Goal: Navigation & Orientation: Find specific page/section

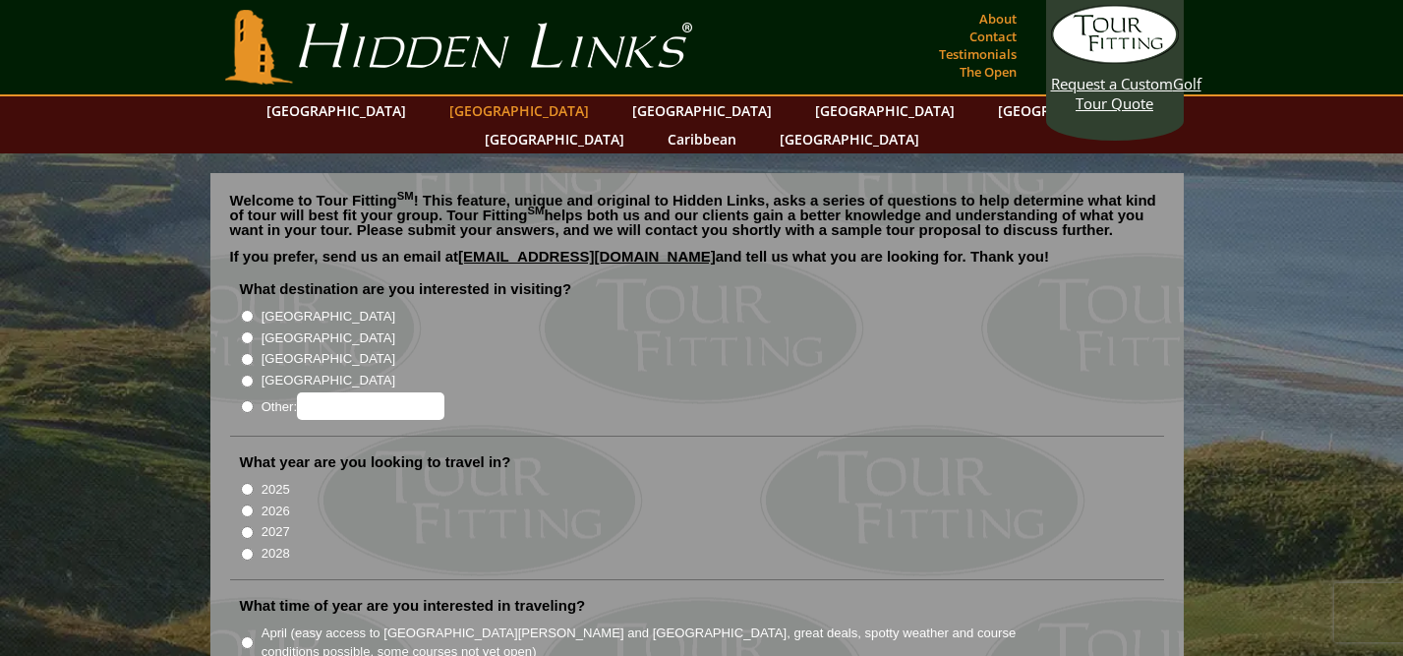
click at [479, 112] on link "[GEOGRAPHIC_DATA]" at bounding box center [519, 110] width 159 height 29
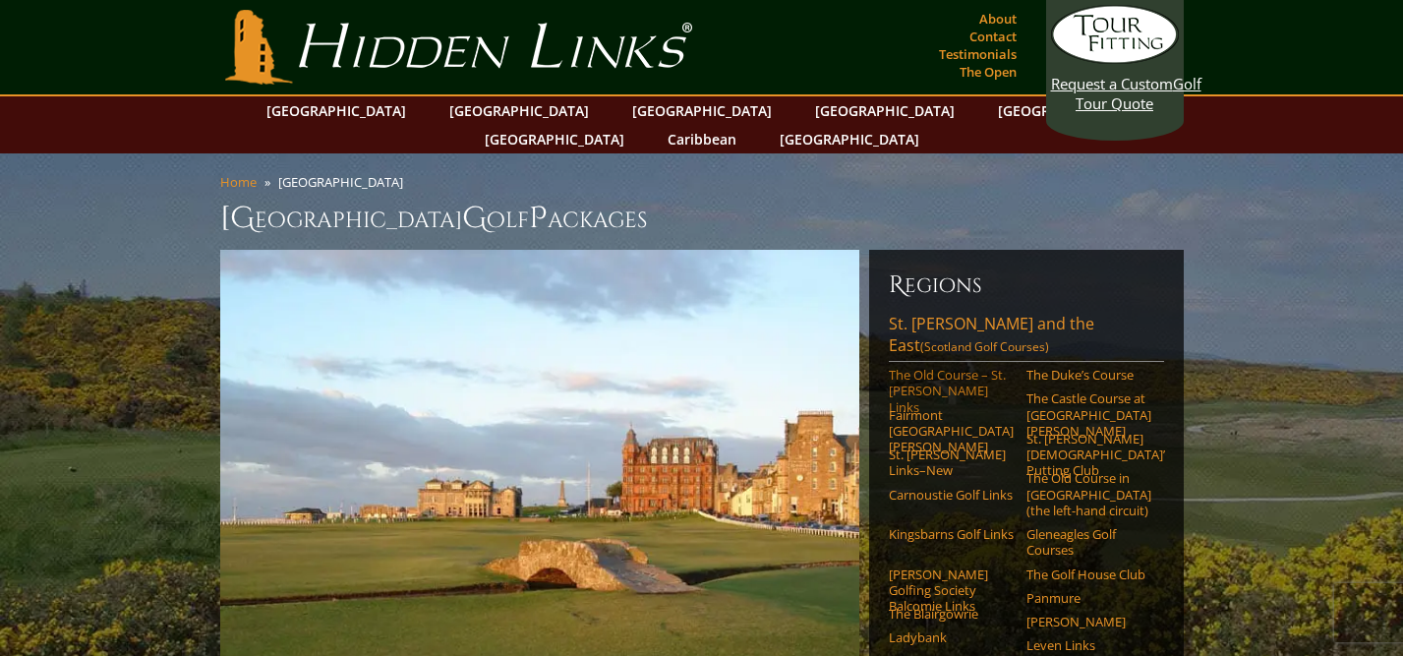
click at [952, 367] on link "The Old Course – St. [PERSON_NAME] Links" at bounding box center [951, 391] width 125 height 48
